Goal: Transaction & Acquisition: Purchase product/service

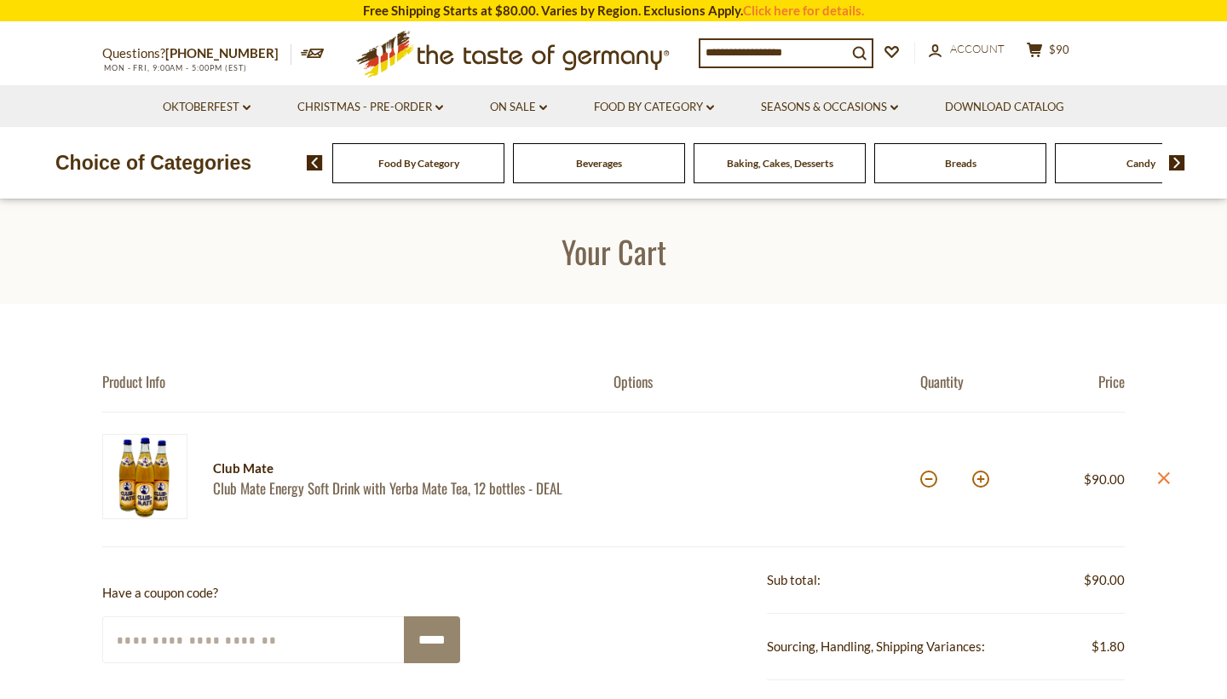
scroll to position [4, 0]
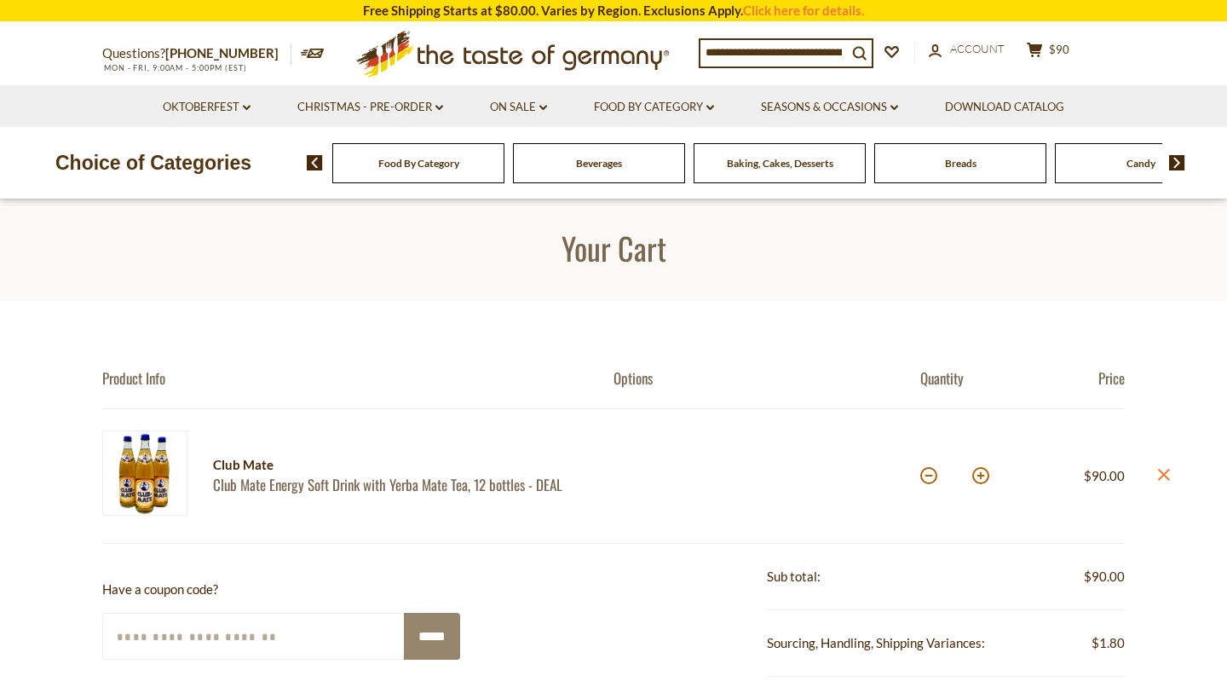
click at [170, 473] on img at bounding box center [144, 472] width 85 height 85
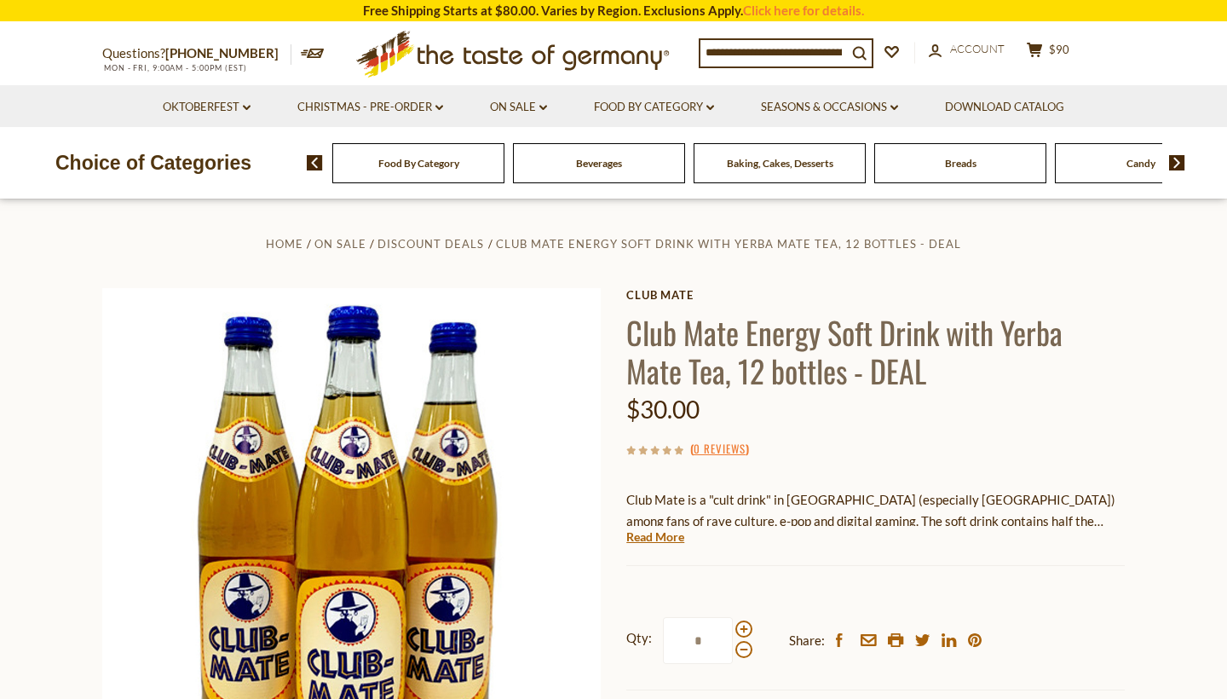
click at [809, 57] on input at bounding box center [773, 52] width 147 height 24
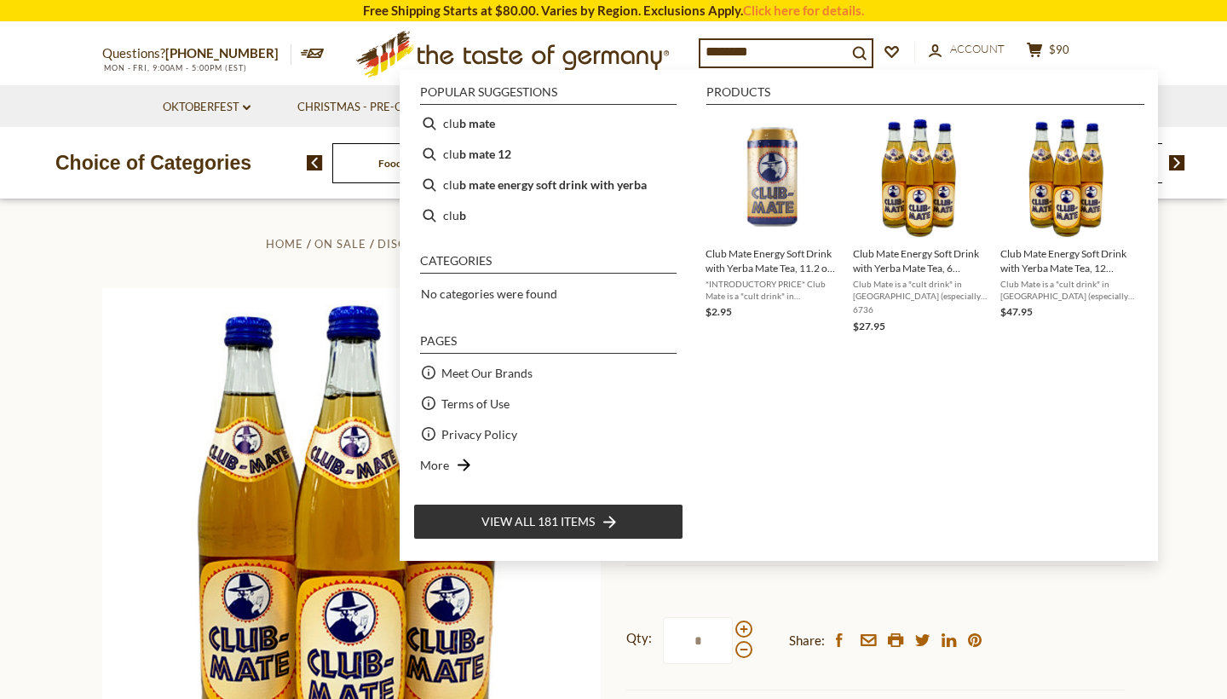
type input "*********"
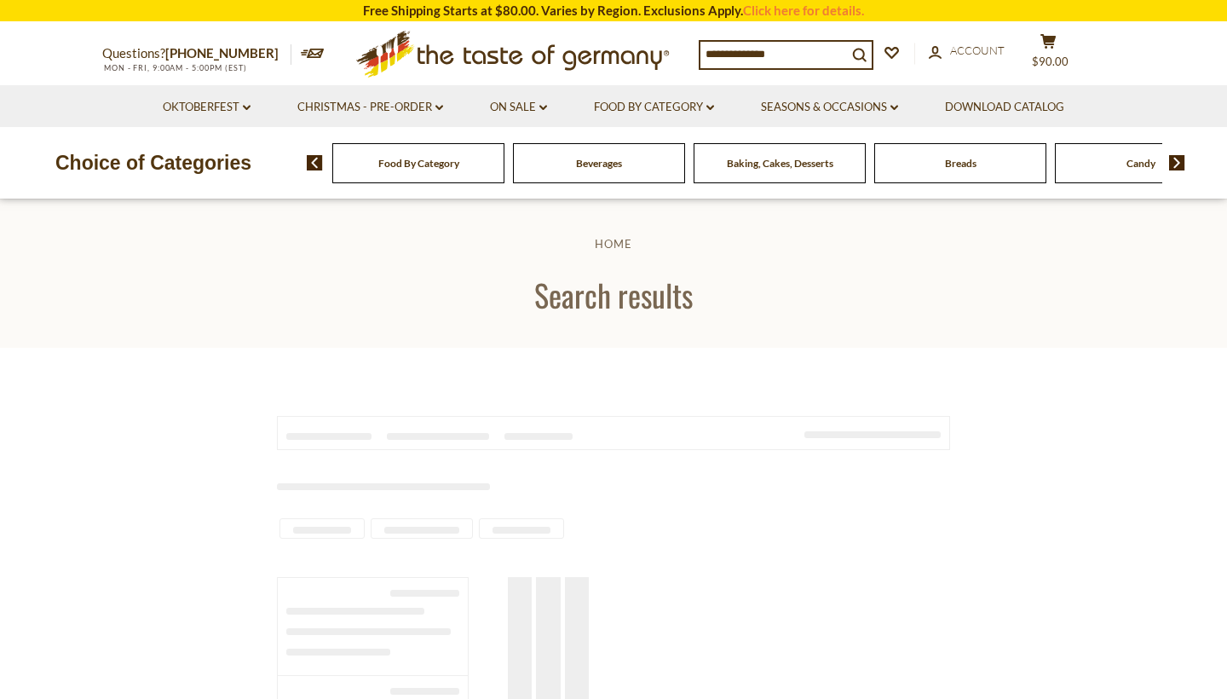
type input "*********"
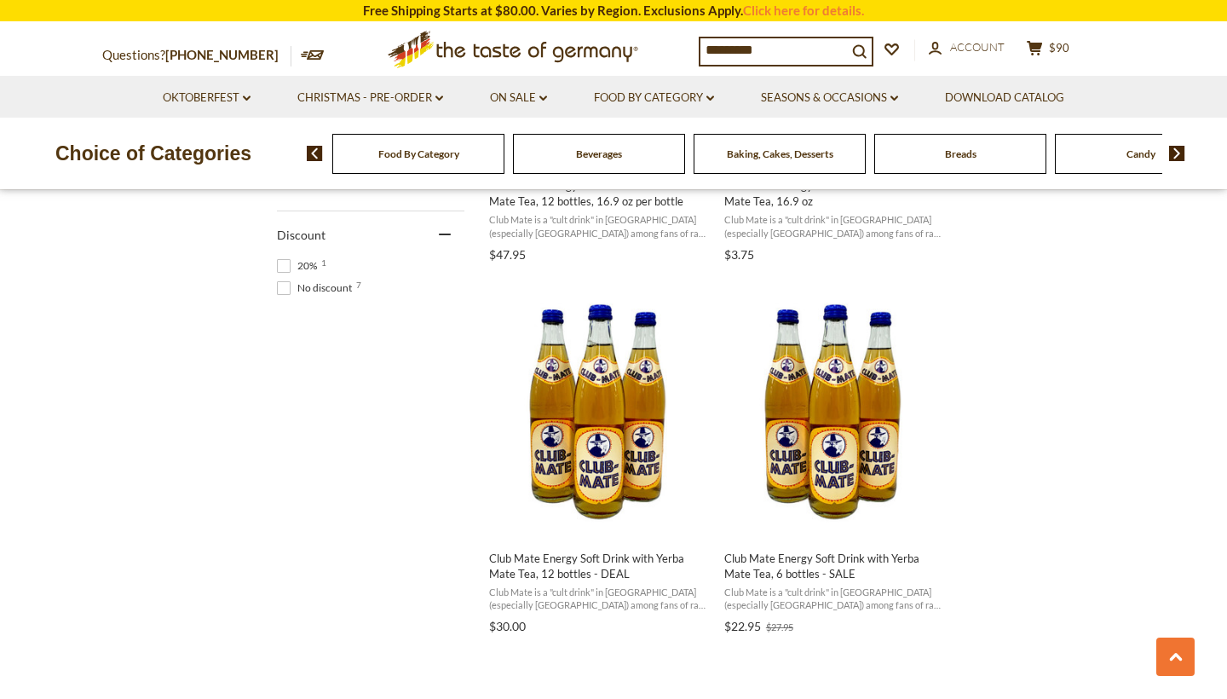
scroll to position [982, 0]
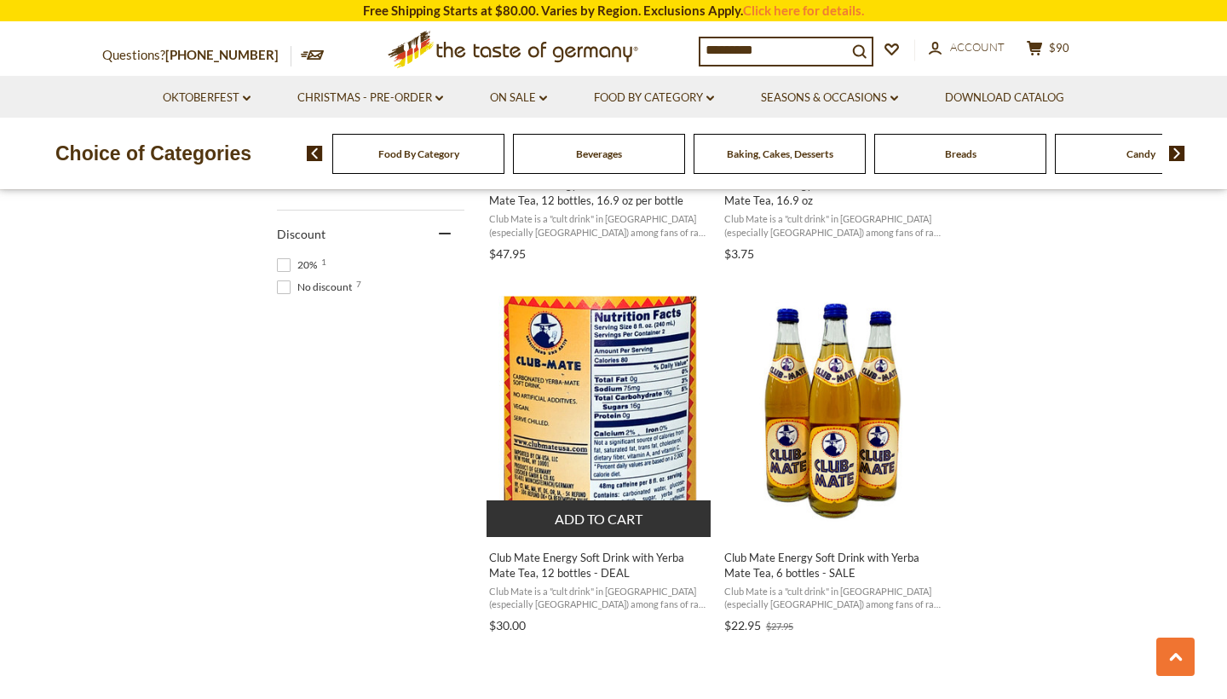
click at [616, 556] on span "Club Mate Energy Soft Drink with Yerba Mate Tea, 12 bottles - DEAL" at bounding box center [599, 565] width 221 height 31
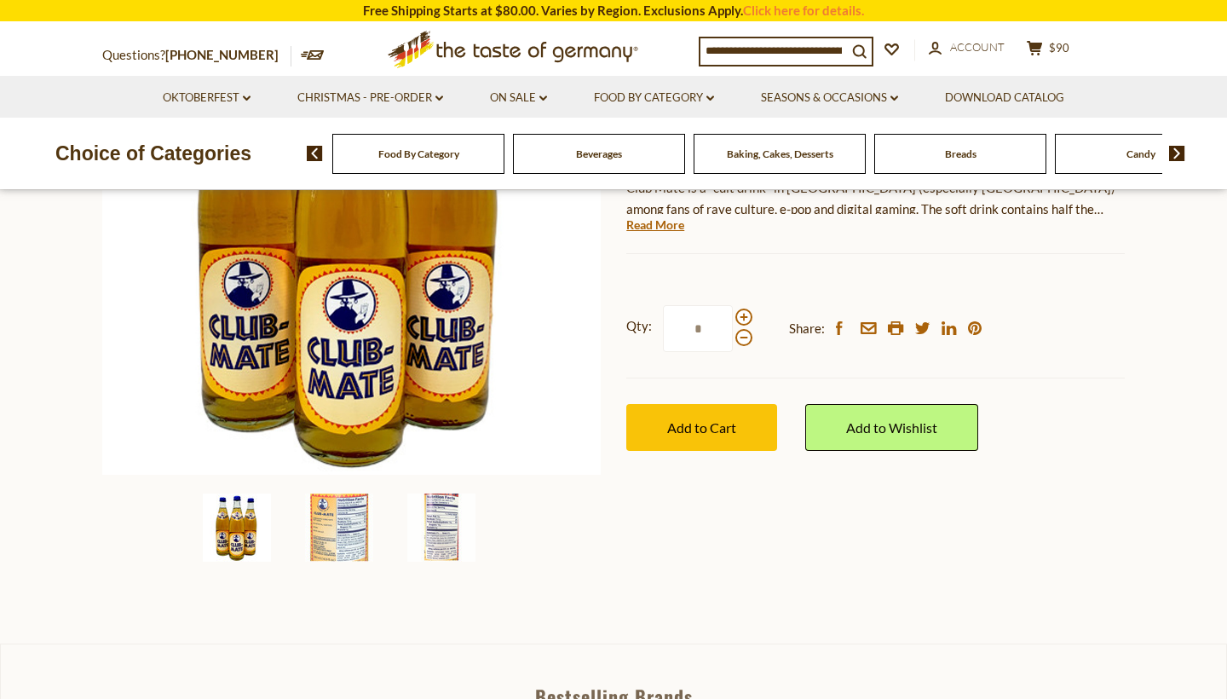
scroll to position [315, 0]
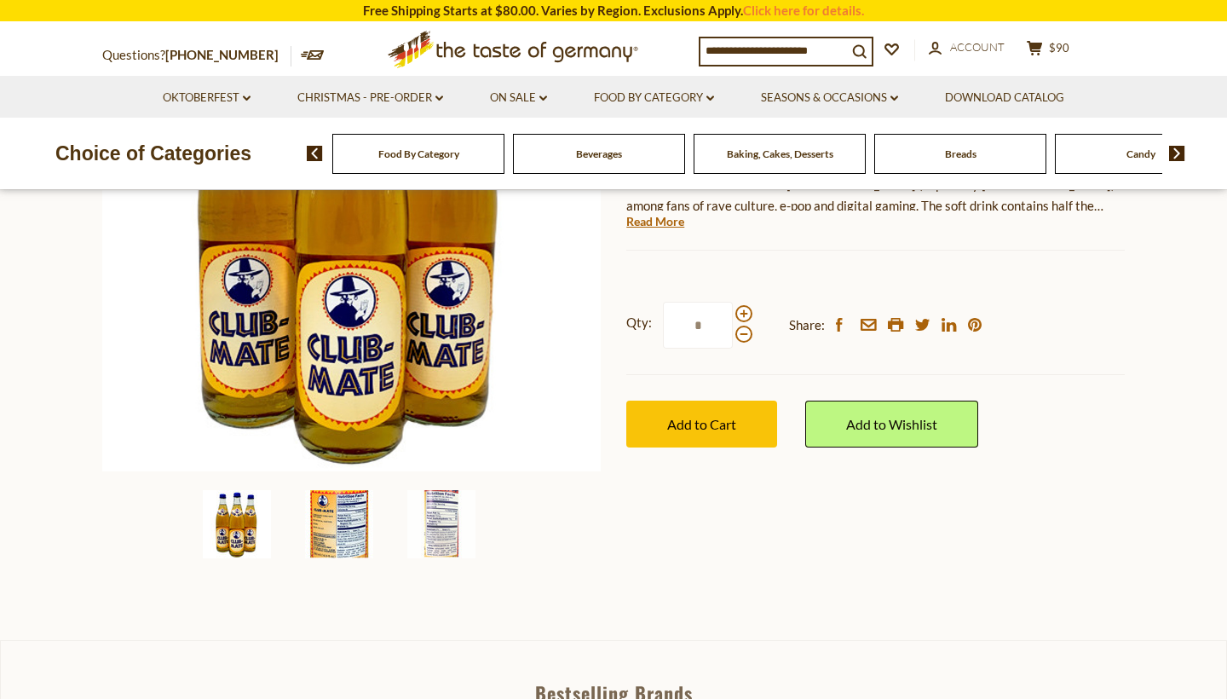
click at [331, 528] on img at bounding box center [339, 524] width 68 height 68
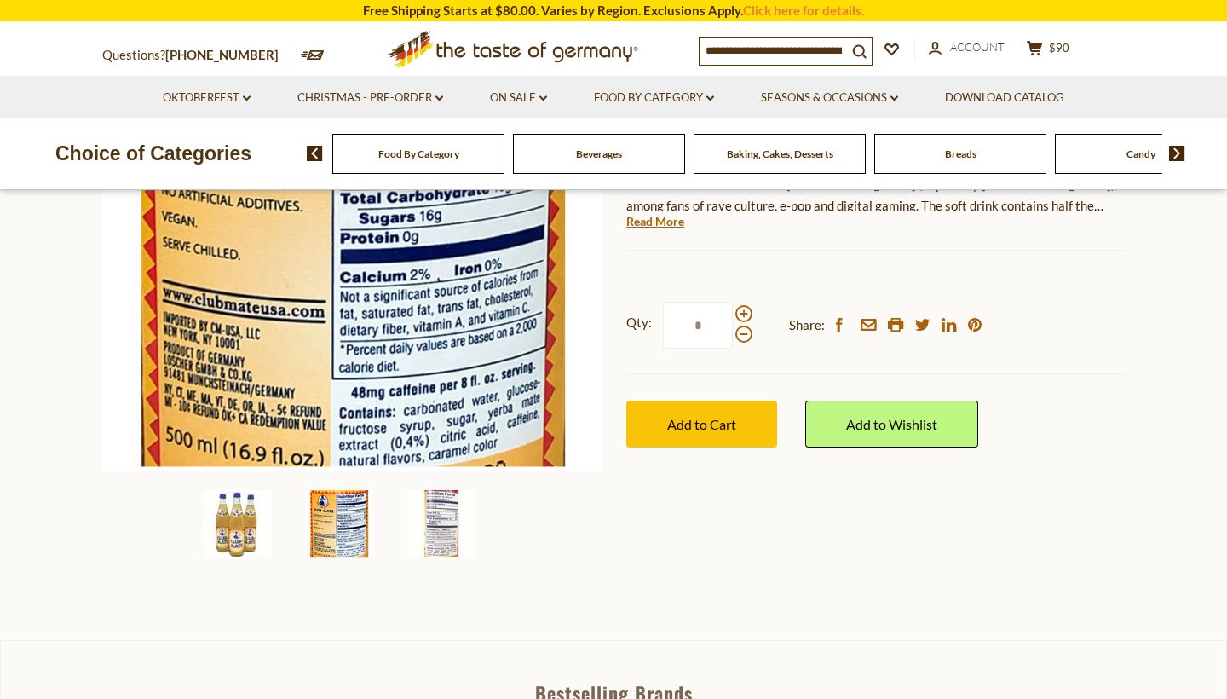
click at [740, 565] on div "Home On Sale Discount Deals Club Mate Energy Soft Drink with Yerba Mate Tea, 12…" at bounding box center [613, 244] width 1048 height 654
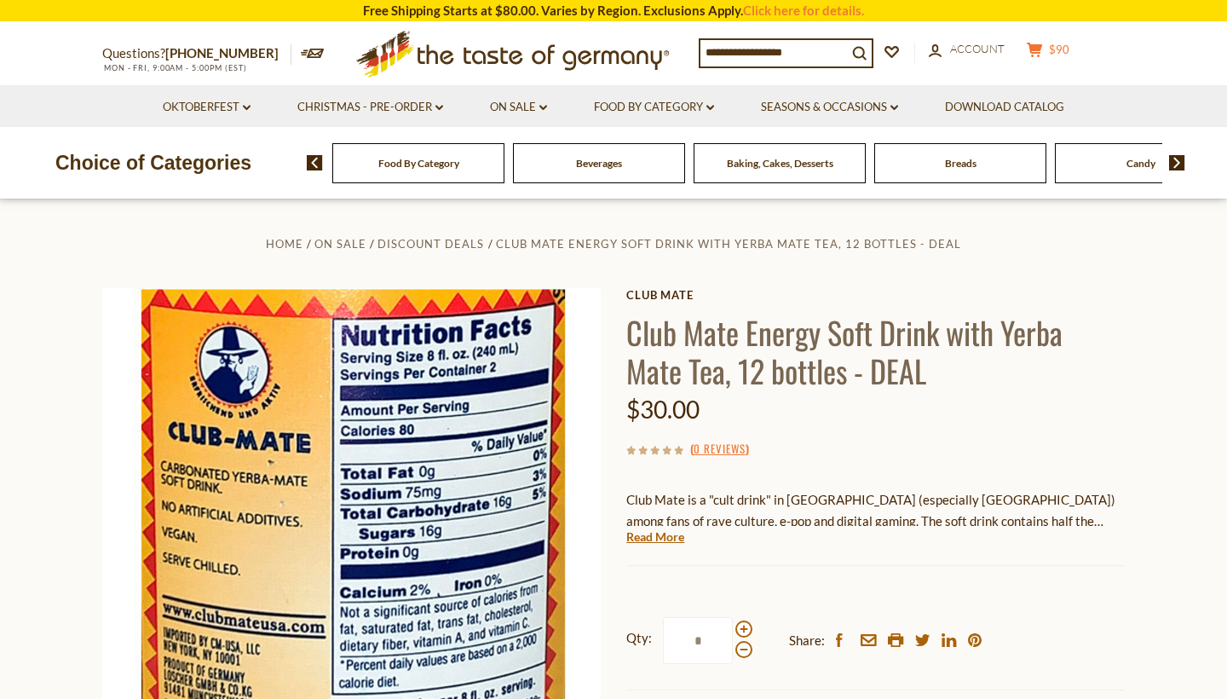
scroll to position [0, 0]
click at [1042, 46] on icon at bounding box center [1034, 50] width 15 height 14
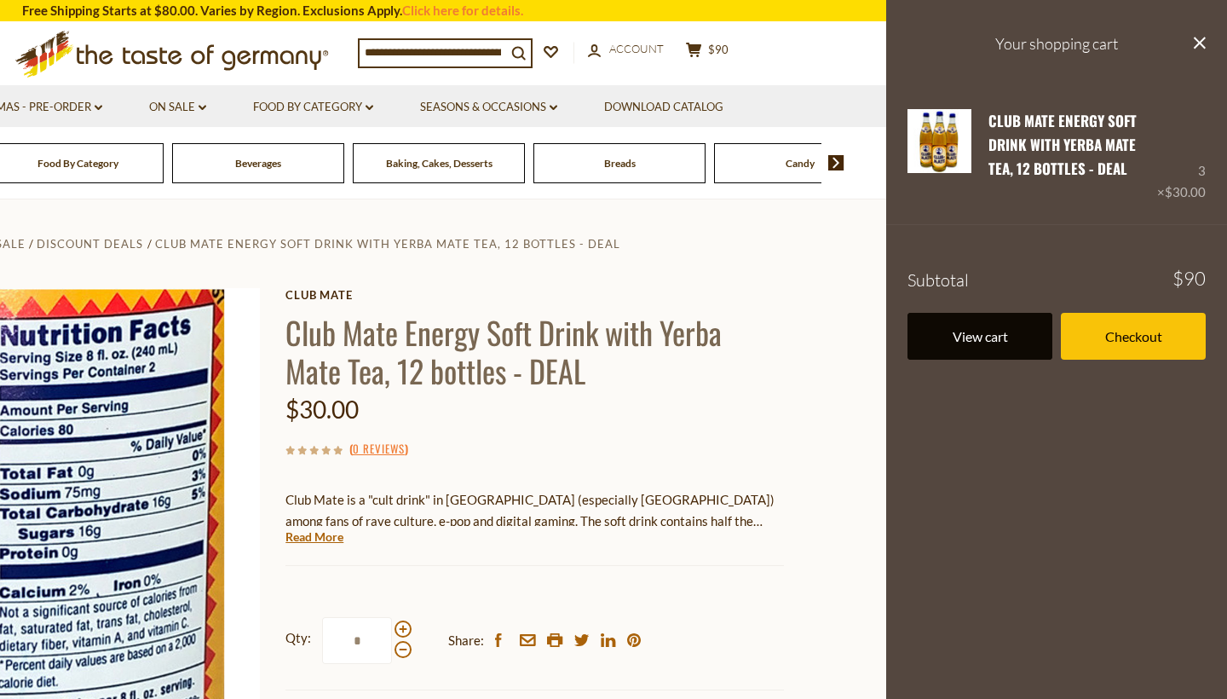
click at [1023, 329] on link "View cart" at bounding box center [980, 336] width 145 height 47
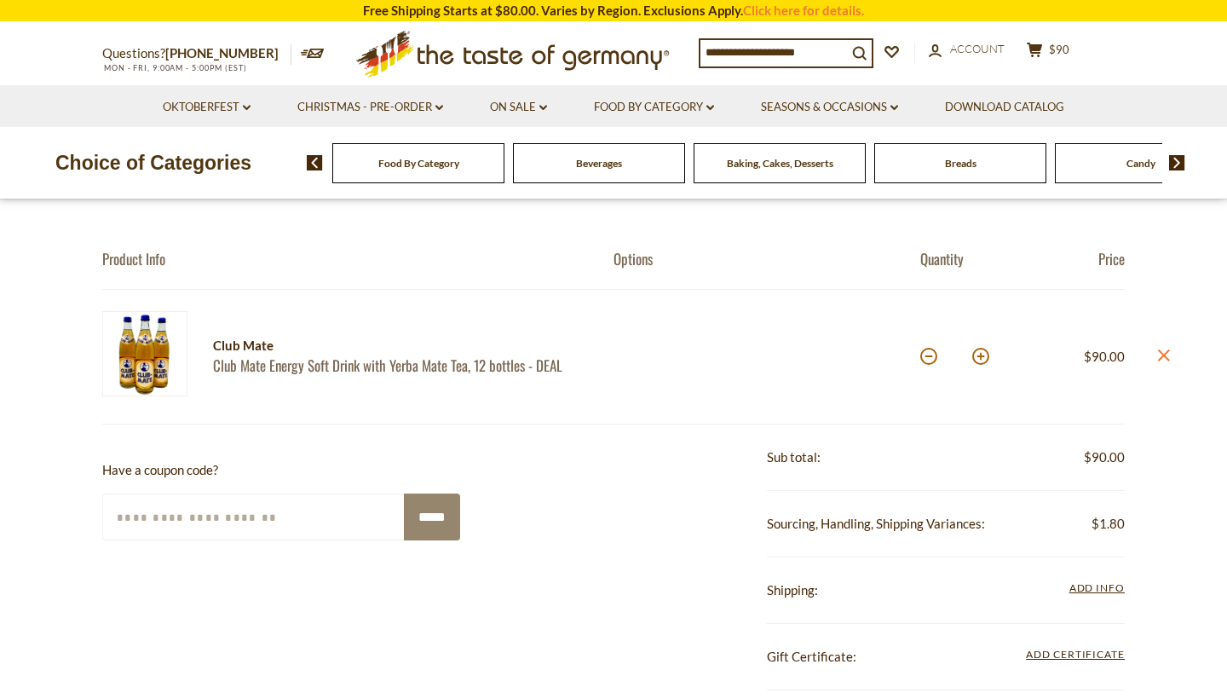
scroll to position [132, 0]
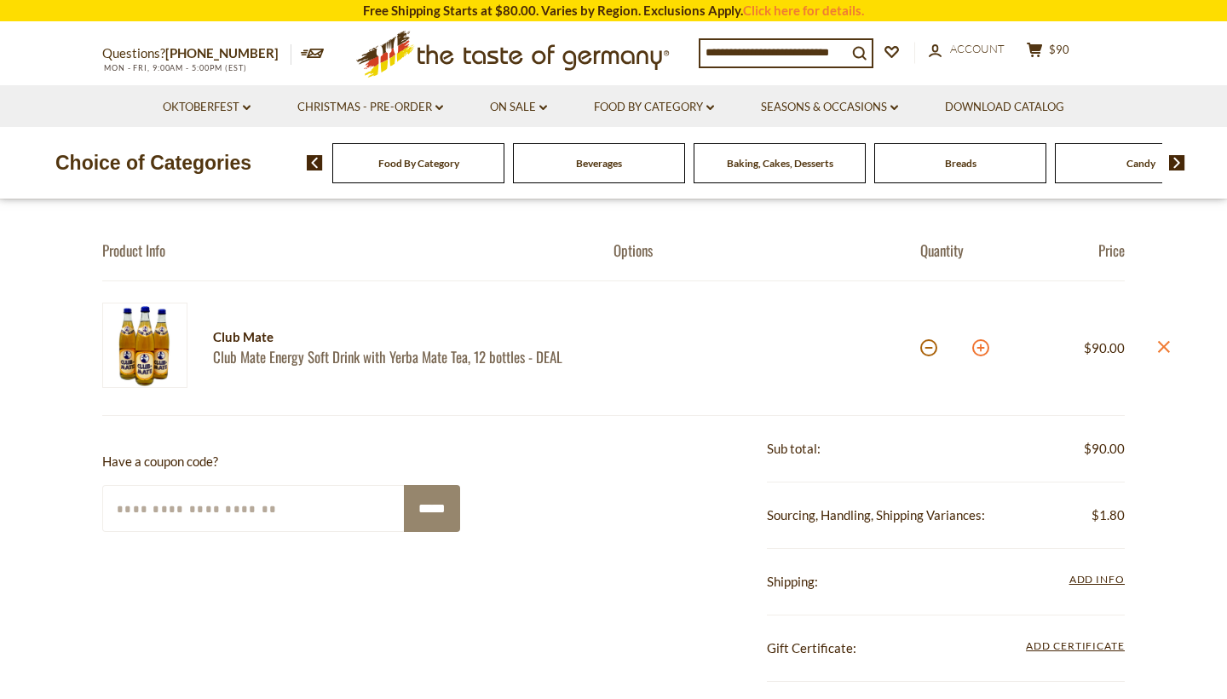
click at [982, 356] on button at bounding box center [980, 347] width 17 height 17
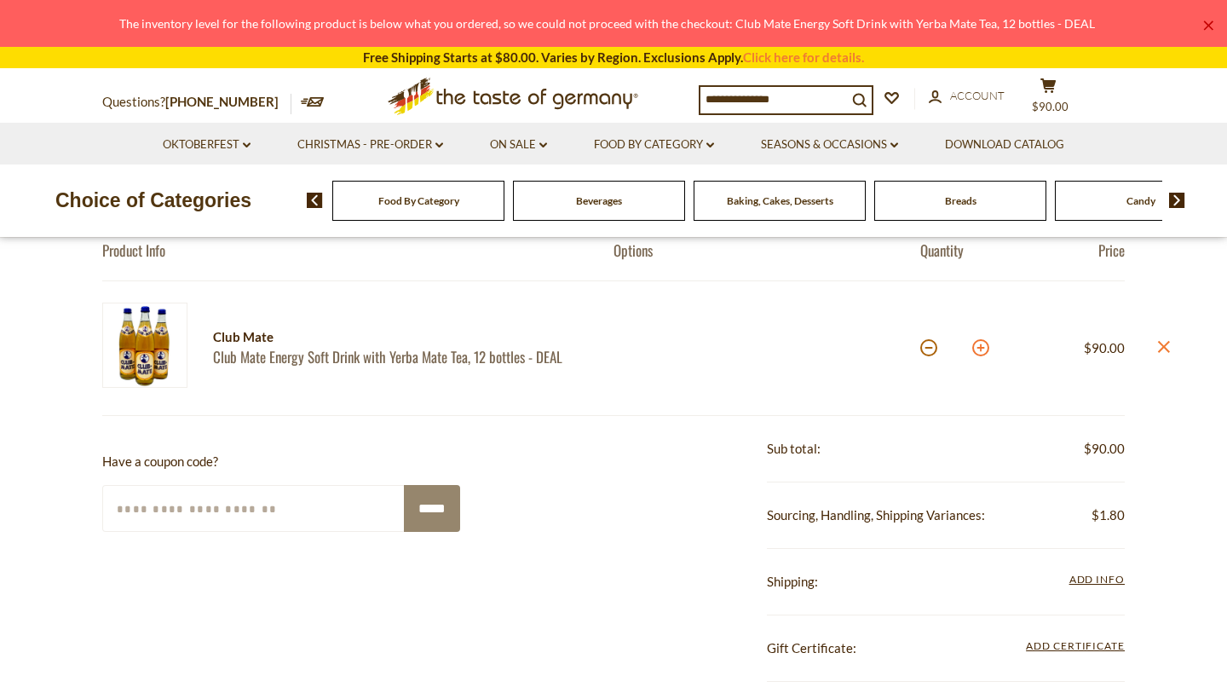
scroll to position [141, 0]
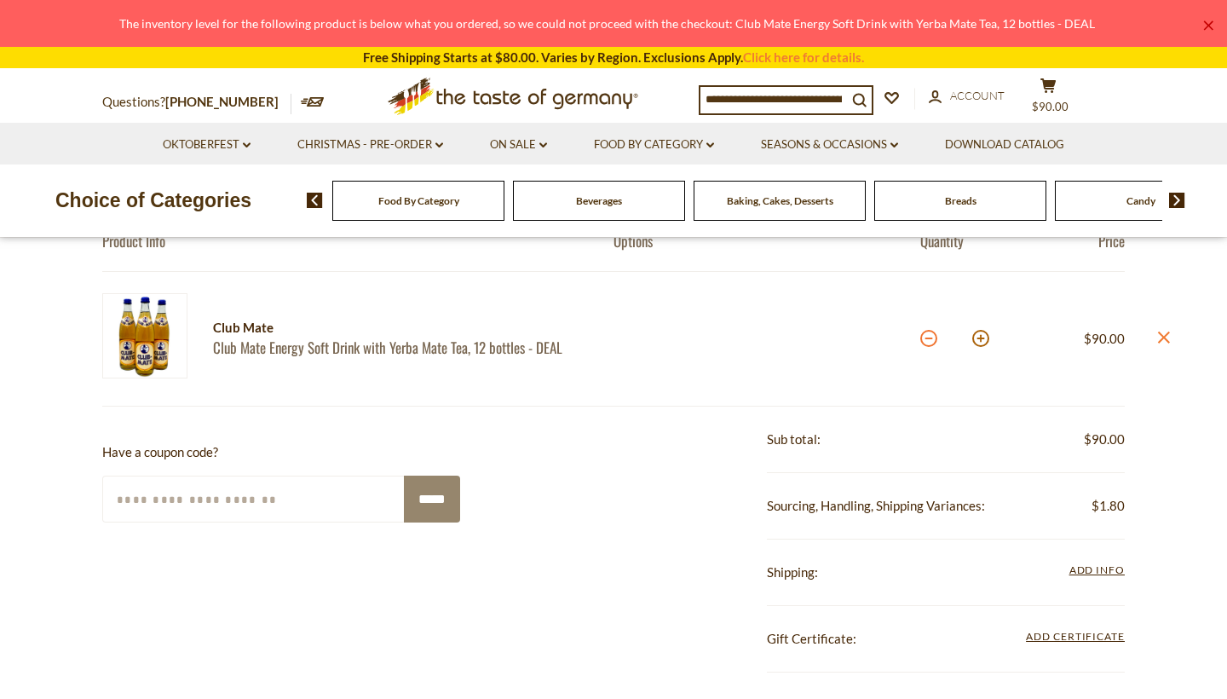
click at [929, 337] on button at bounding box center [928, 338] width 17 height 17
type input "*"
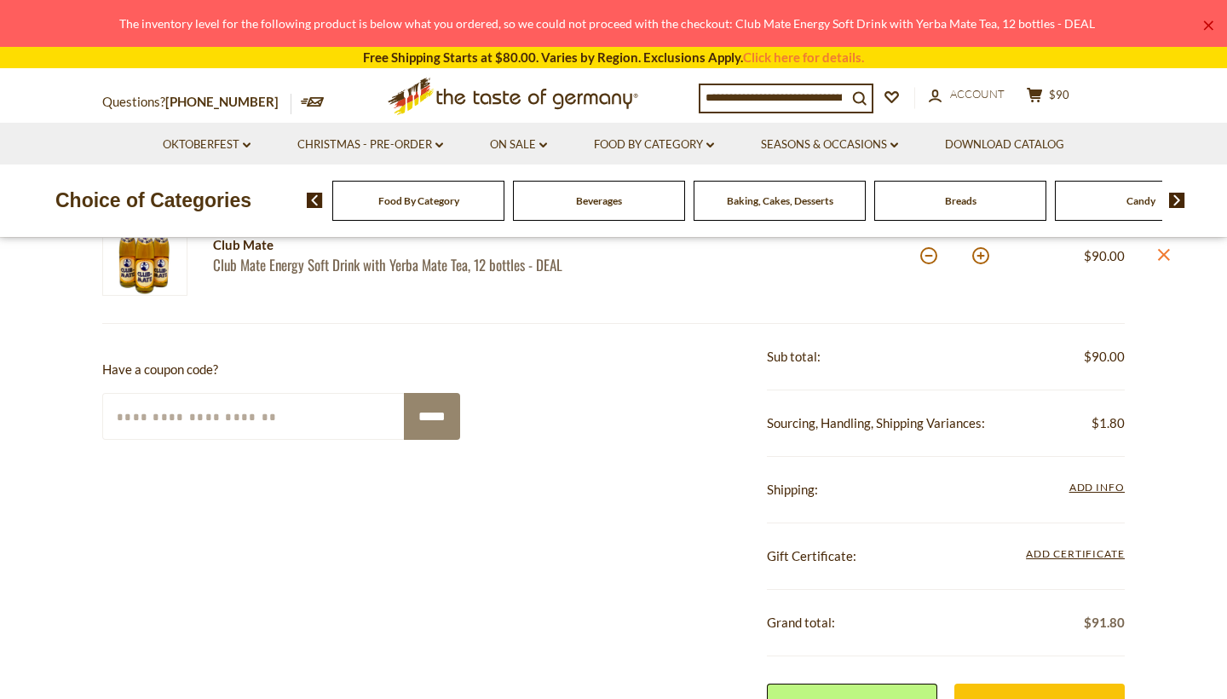
scroll to position [130, 0]
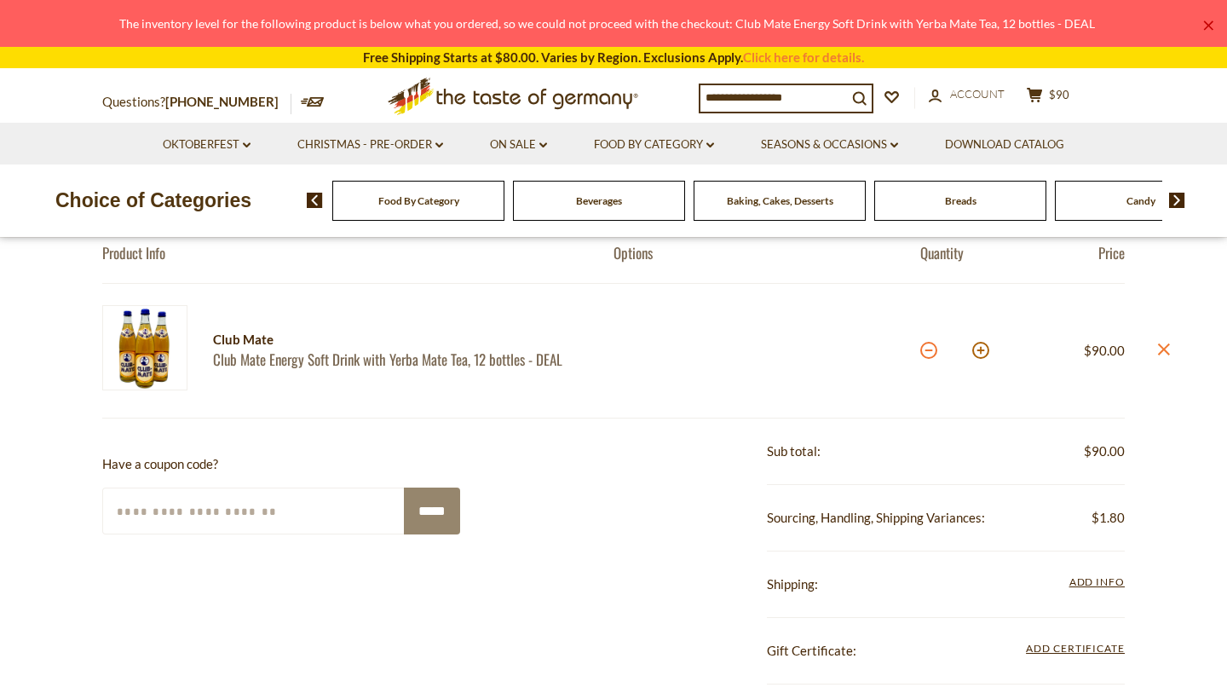
click at [933, 351] on button at bounding box center [928, 350] width 17 height 17
type input "*"
click at [1213, 26] on link "×" at bounding box center [1208, 25] width 10 height 10
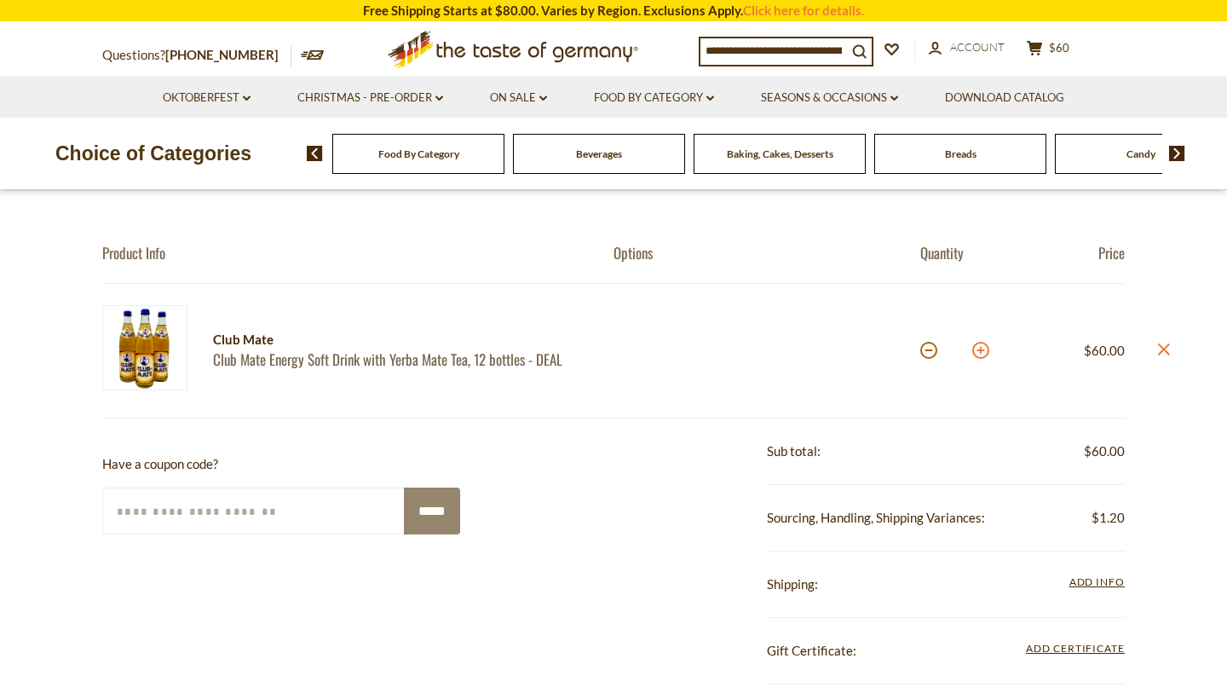
click at [978, 354] on button at bounding box center [980, 350] width 17 height 17
type input "*"
click at [984, 349] on button at bounding box center [980, 350] width 17 height 17
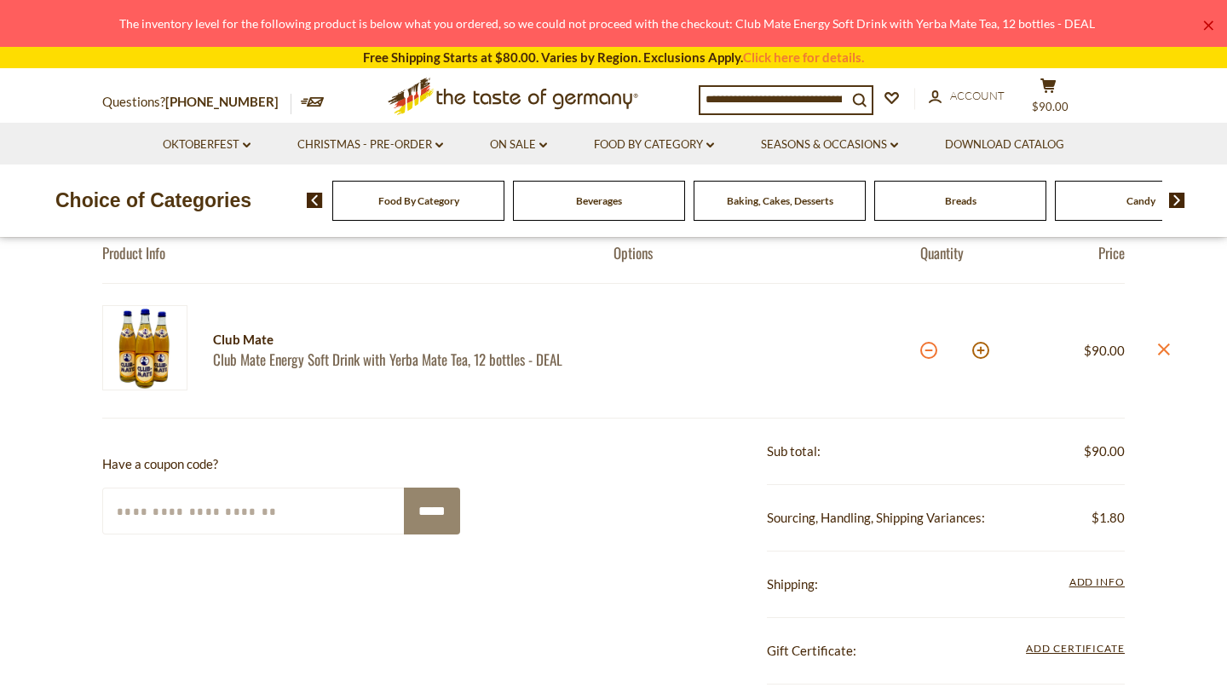
click at [927, 354] on button at bounding box center [928, 350] width 17 height 17
type input "*"
